Goal: Task Accomplishment & Management: Manage account settings

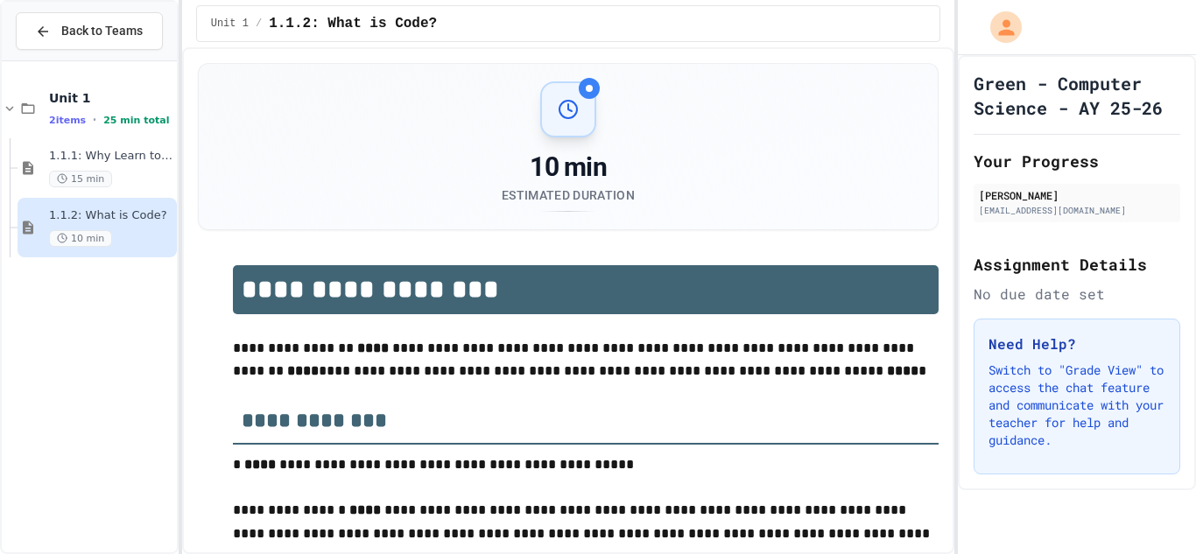
type input "*****"
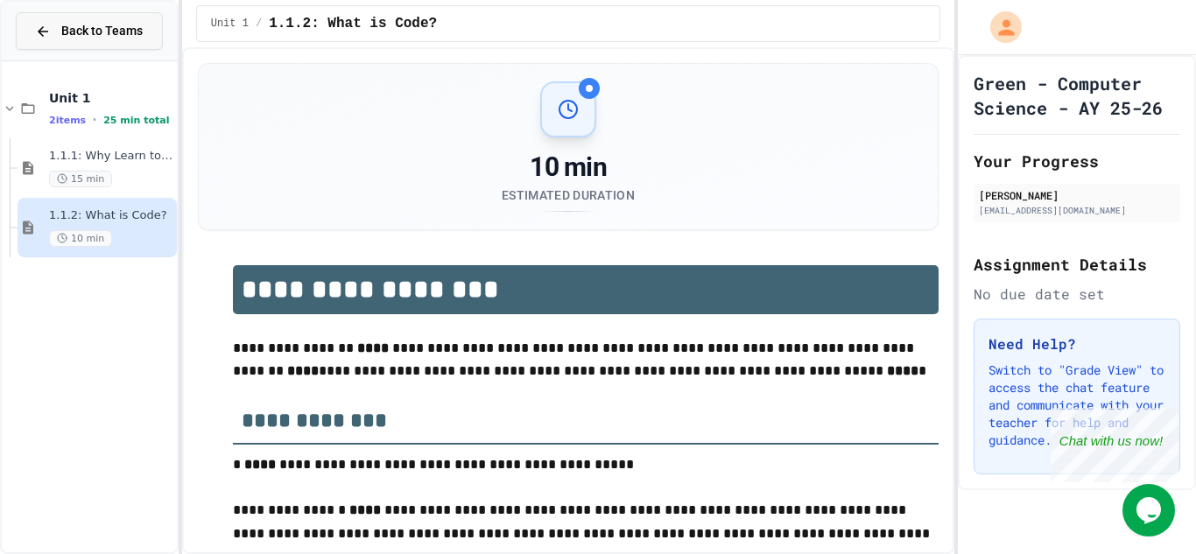
click at [49, 35] on icon at bounding box center [43, 32] width 16 height 16
